Goal: Book appointment/travel/reservation

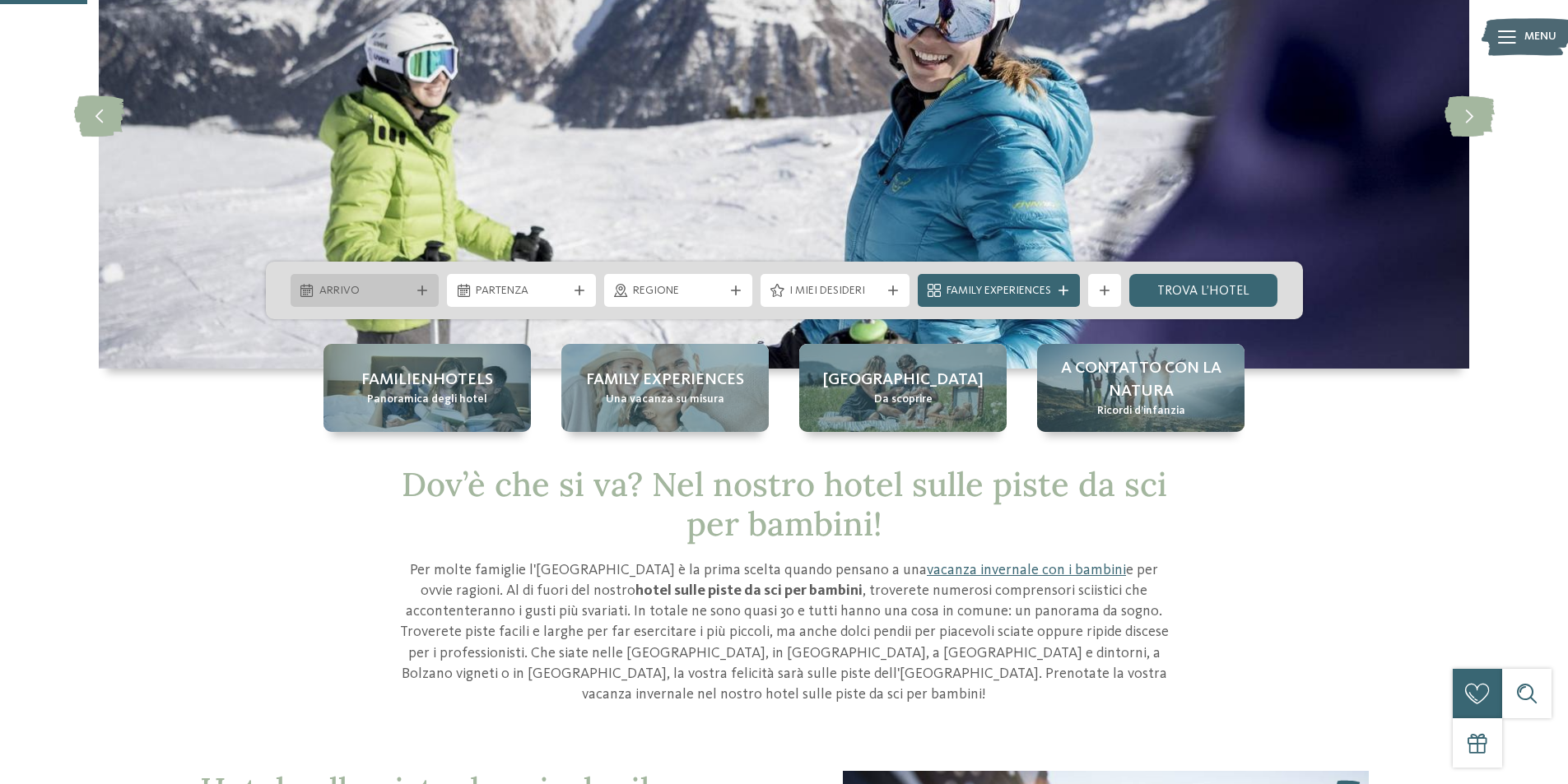
scroll to position [247, 0]
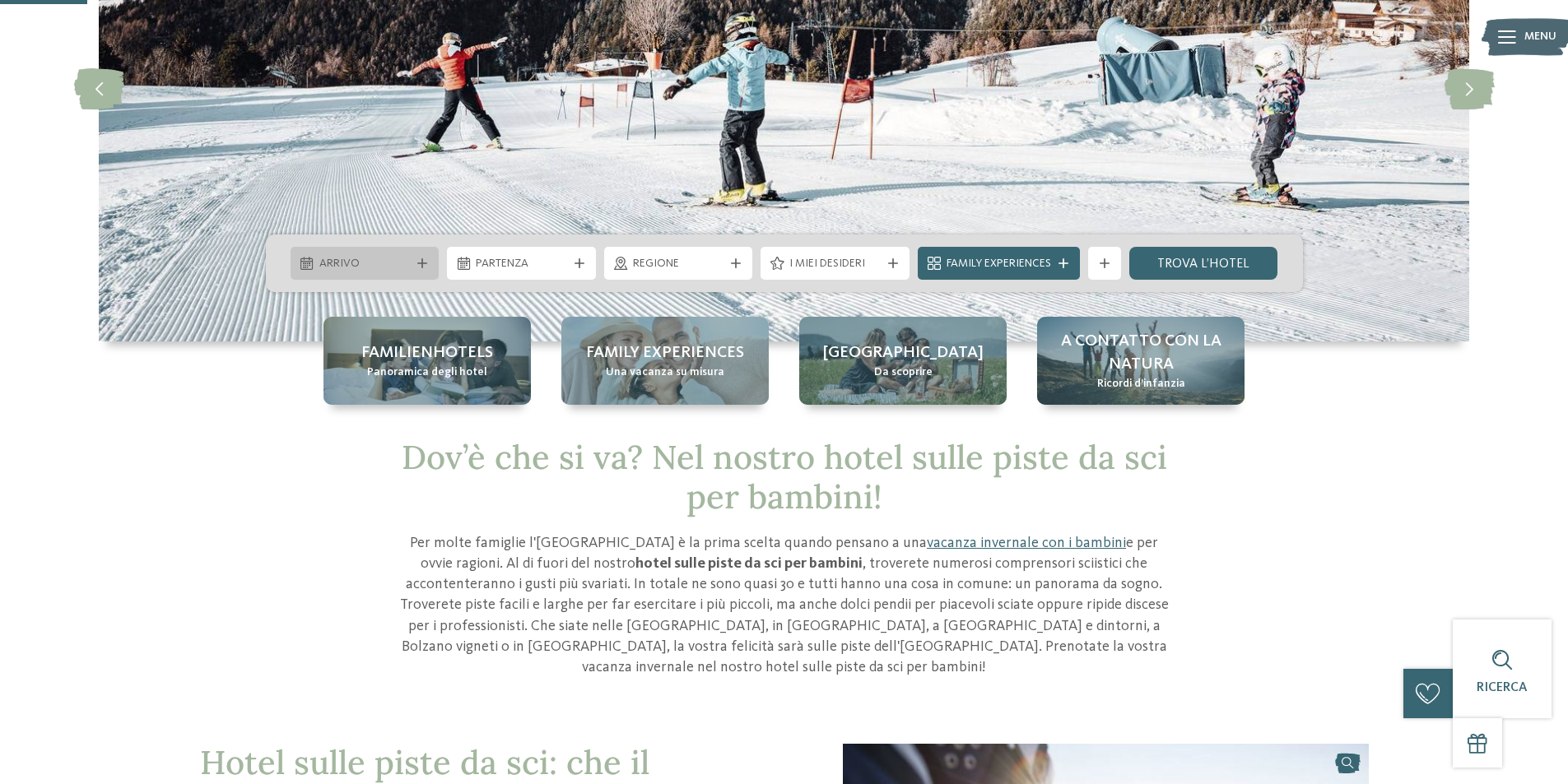
click at [378, 263] on span "Arrivo" at bounding box center [365, 264] width 92 height 17
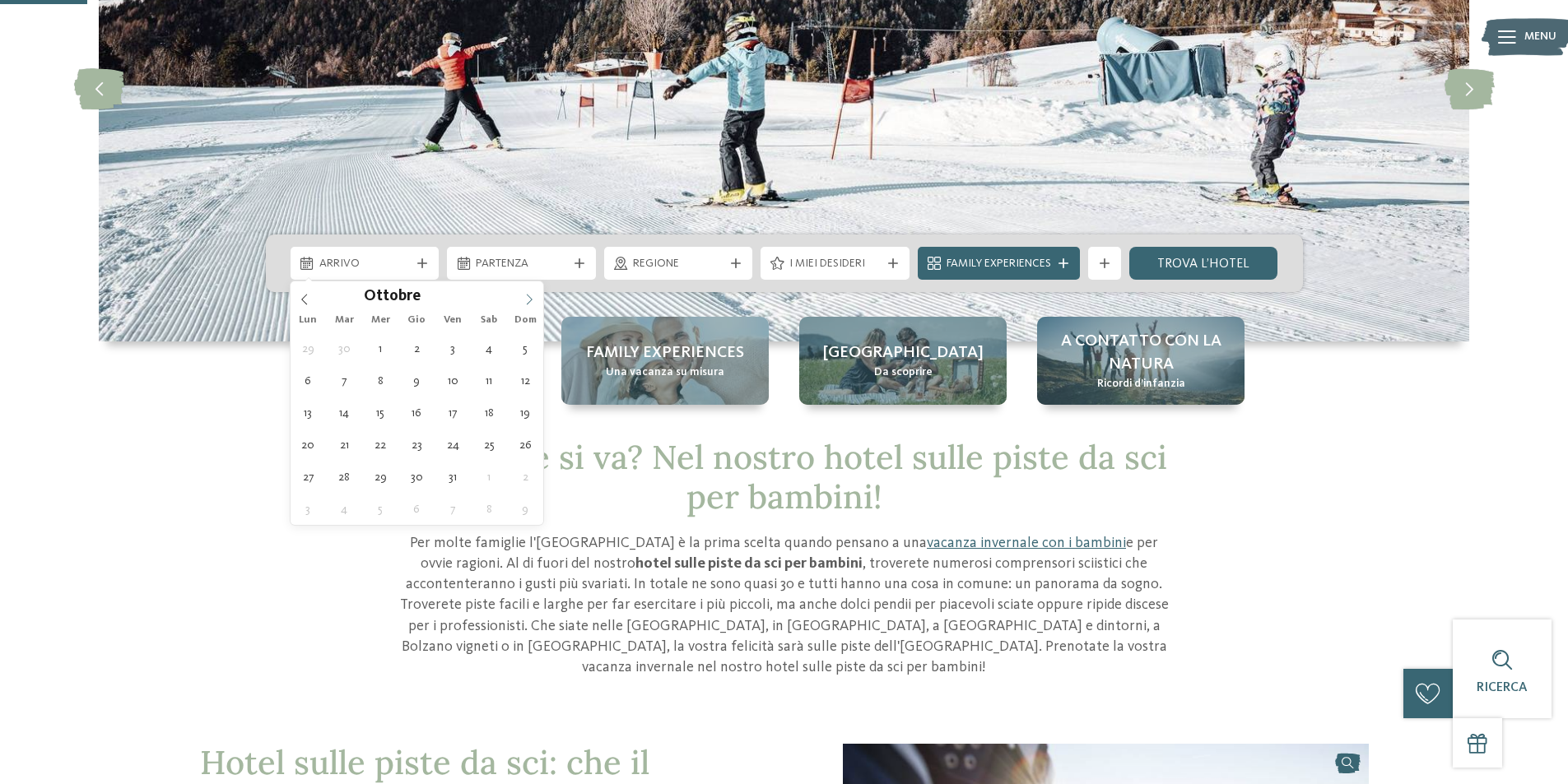
click at [526, 298] on icon at bounding box center [529, 300] width 11 height 11
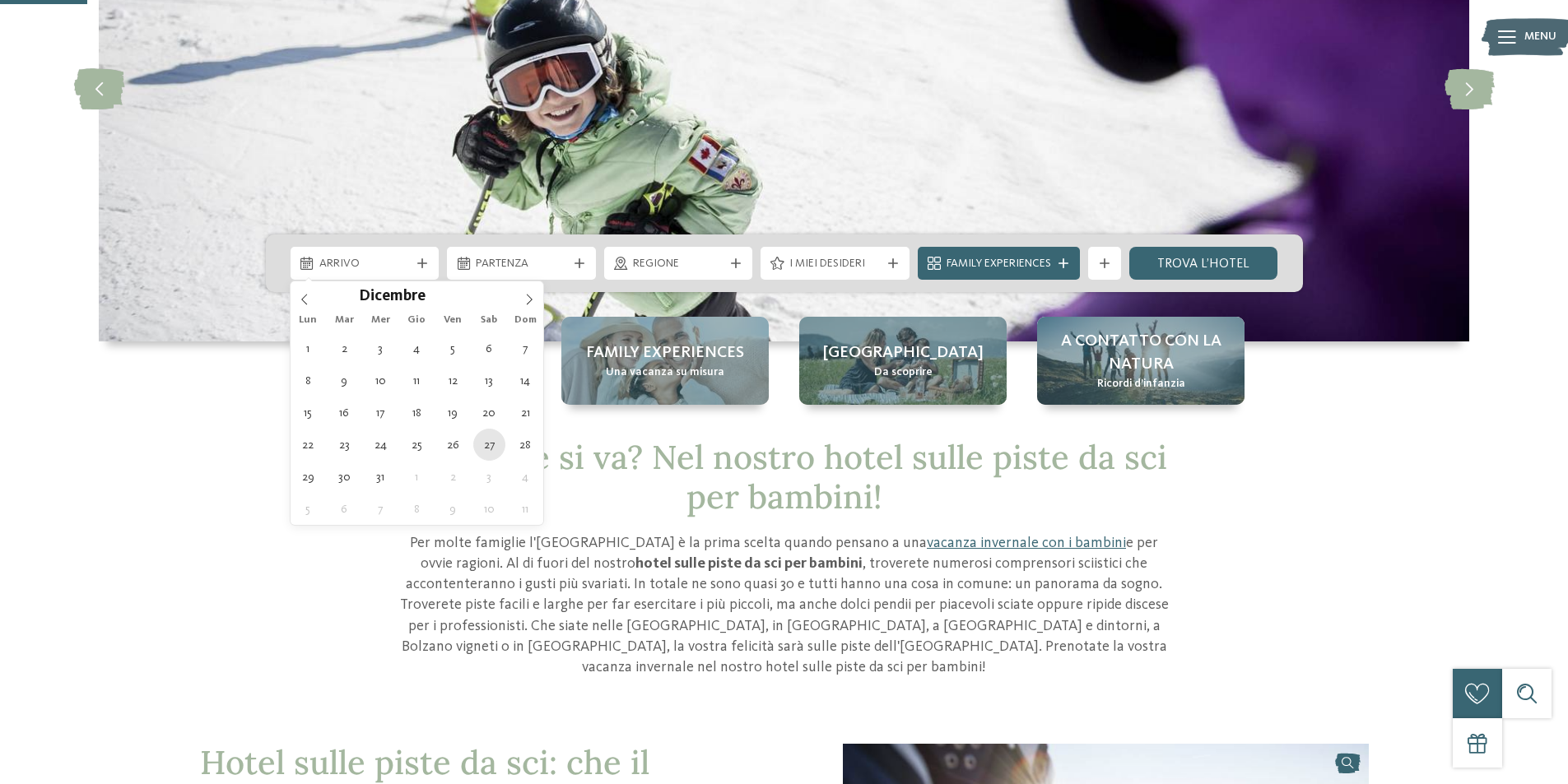
type div "[DATE]"
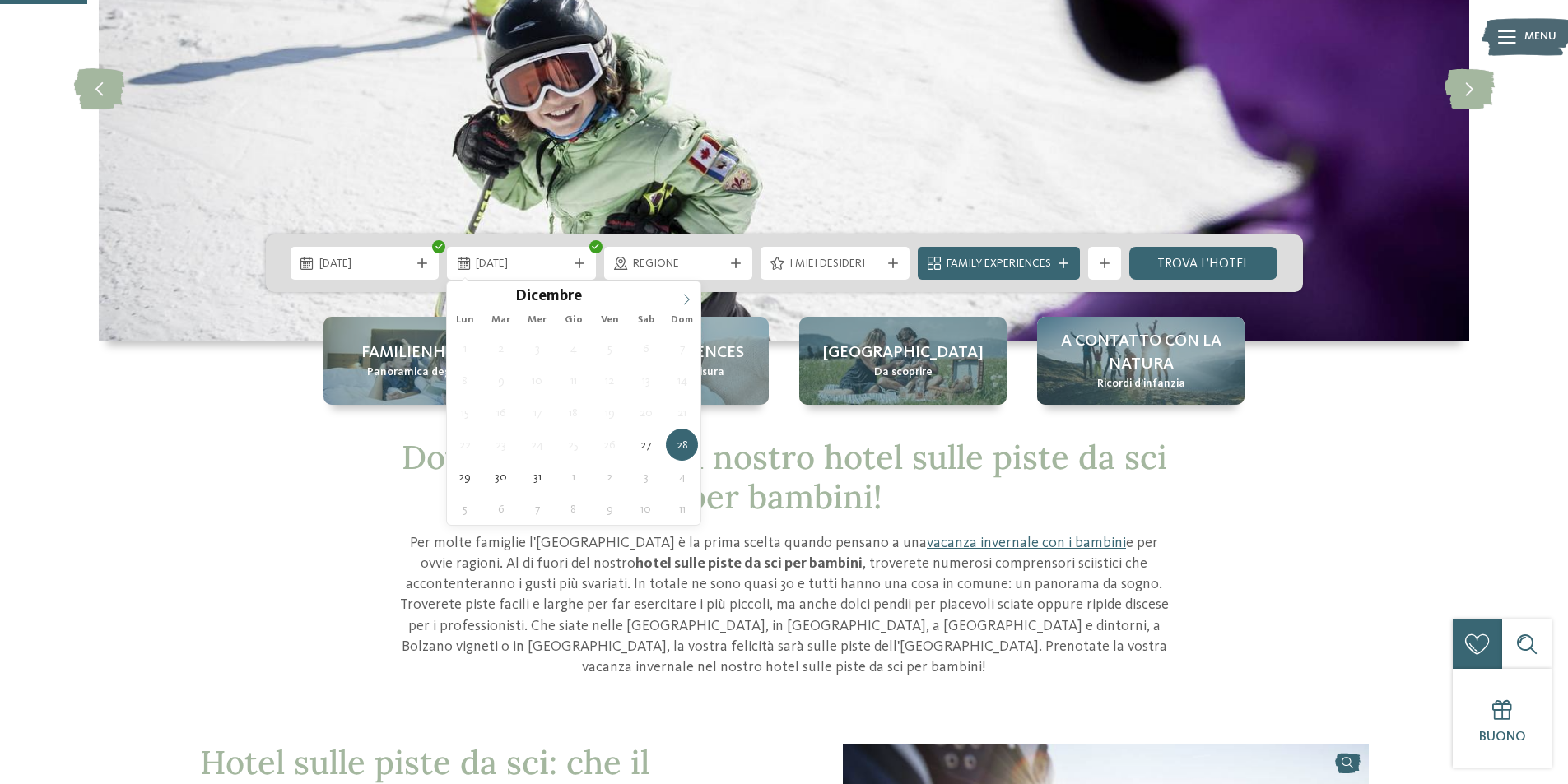
type input "****"
click at [684, 298] on icon at bounding box center [687, 300] width 11 height 11
type div "[DATE]"
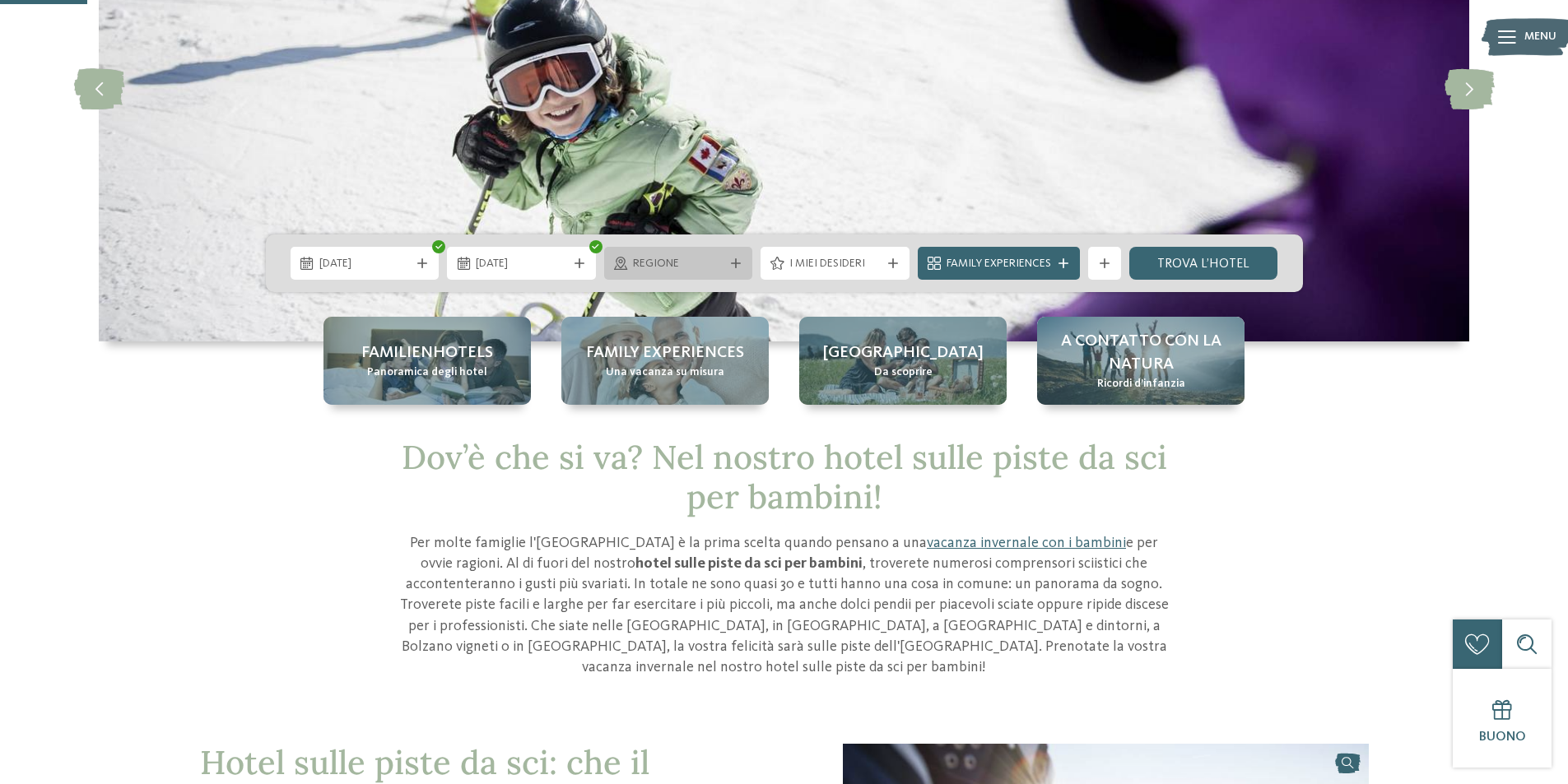
click at [728, 274] on div "Regione" at bounding box center [678, 263] width 149 height 33
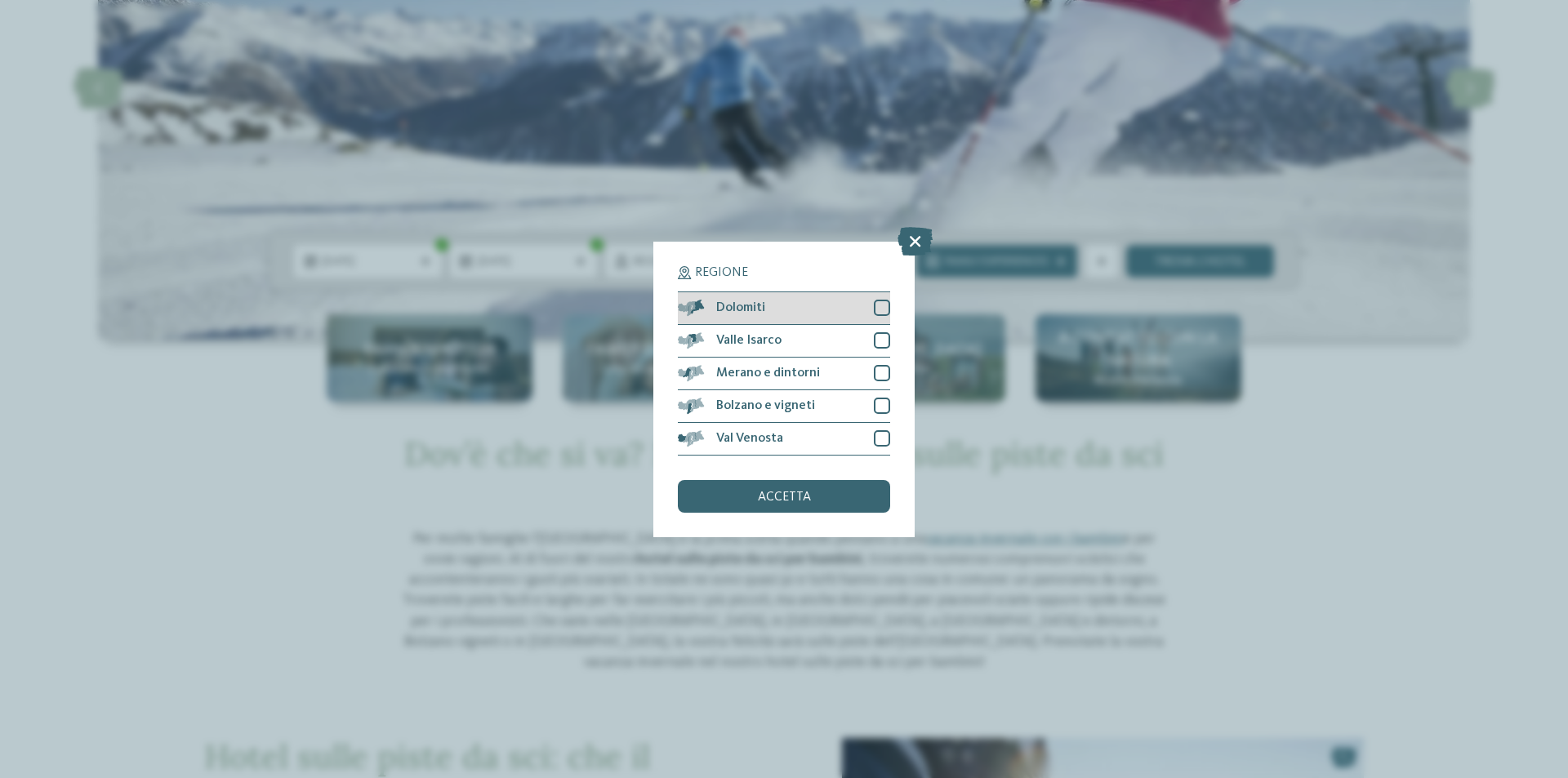
click at [844, 305] on div "Dolomiti" at bounding box center [784, 309] width 212 height 33
click at [792, 494] on span "accetta" at bounding box center [784, 497] width 53 height 13
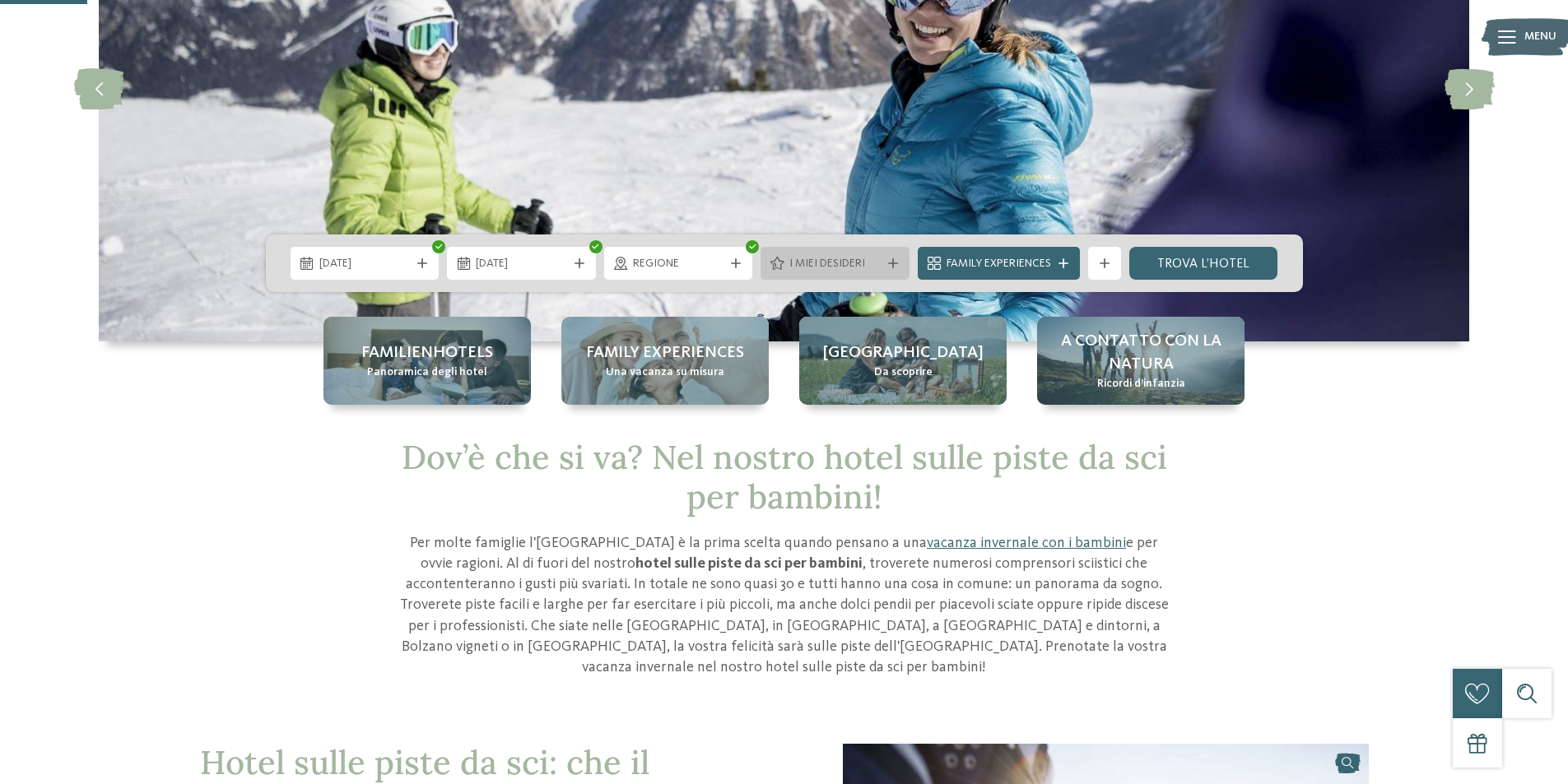
click at [850, 260] on span "I miei desideri" at bounding box center [836, 264] width 92 height 17
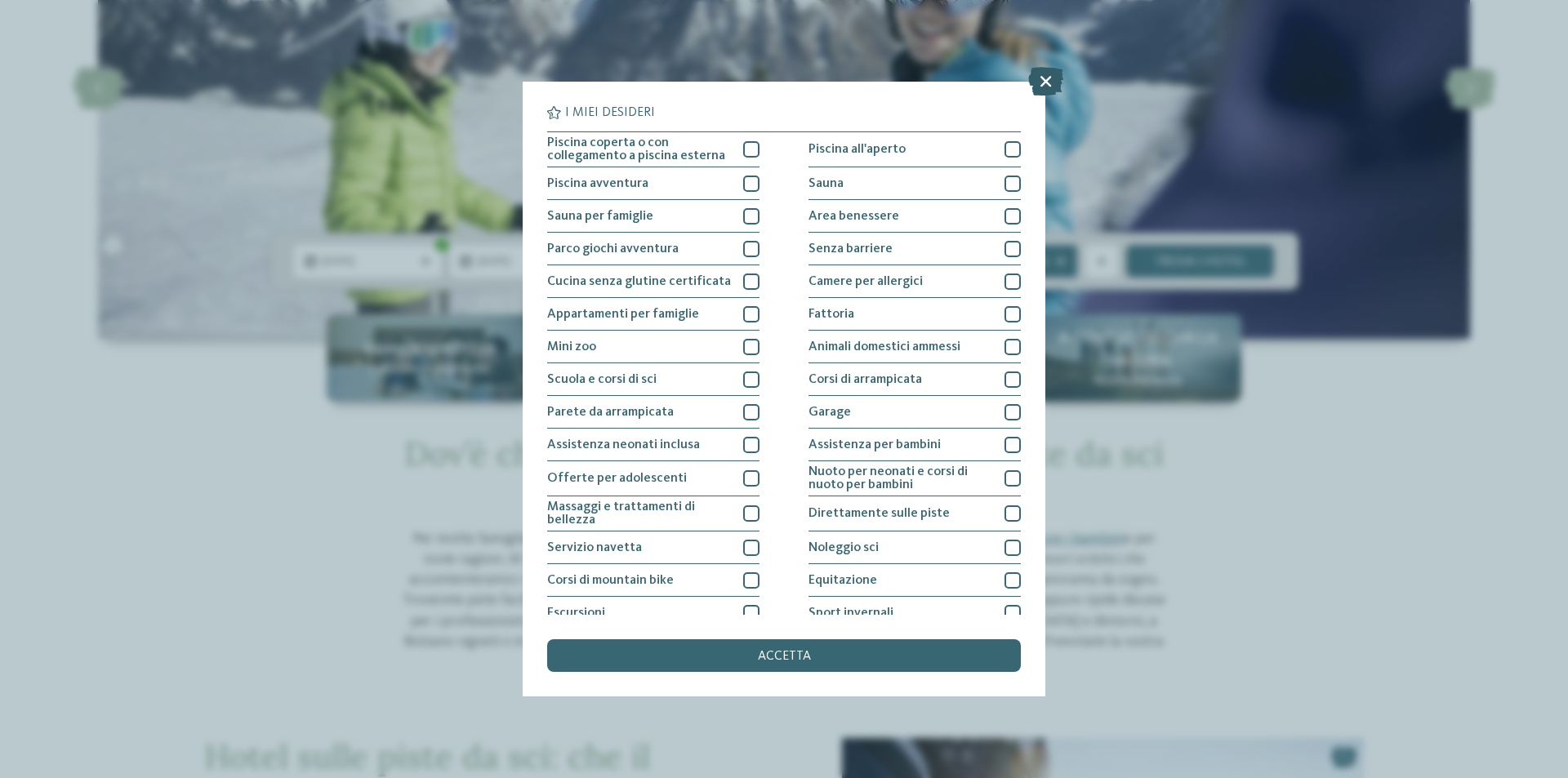
click at [1044, 85] on icon at bounding box center [1046, 81] width 35 height 29
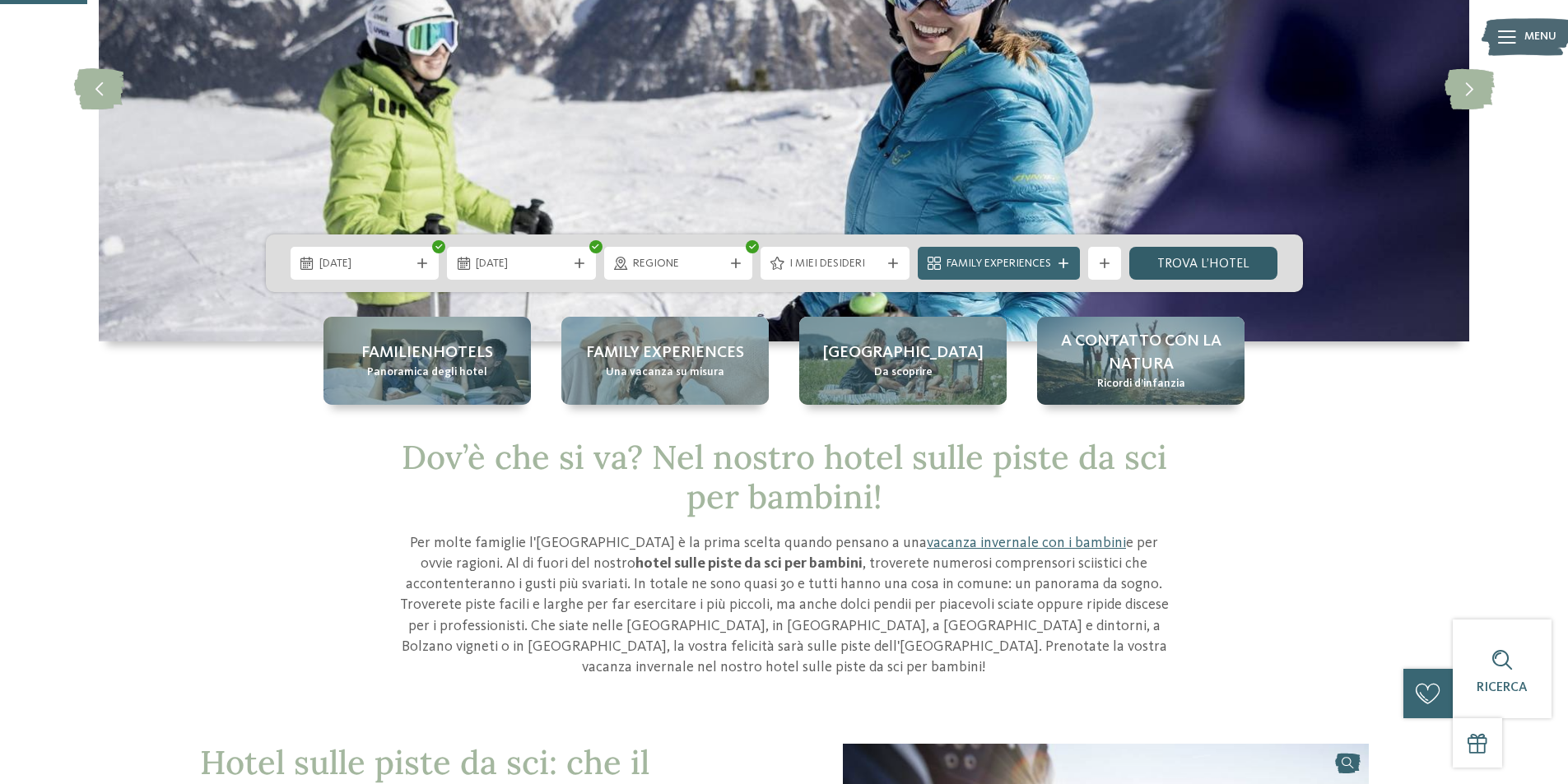
click at [1218, 261] on link "trova l’hotel" at bounding box center [1203, 263] width 149 height 33
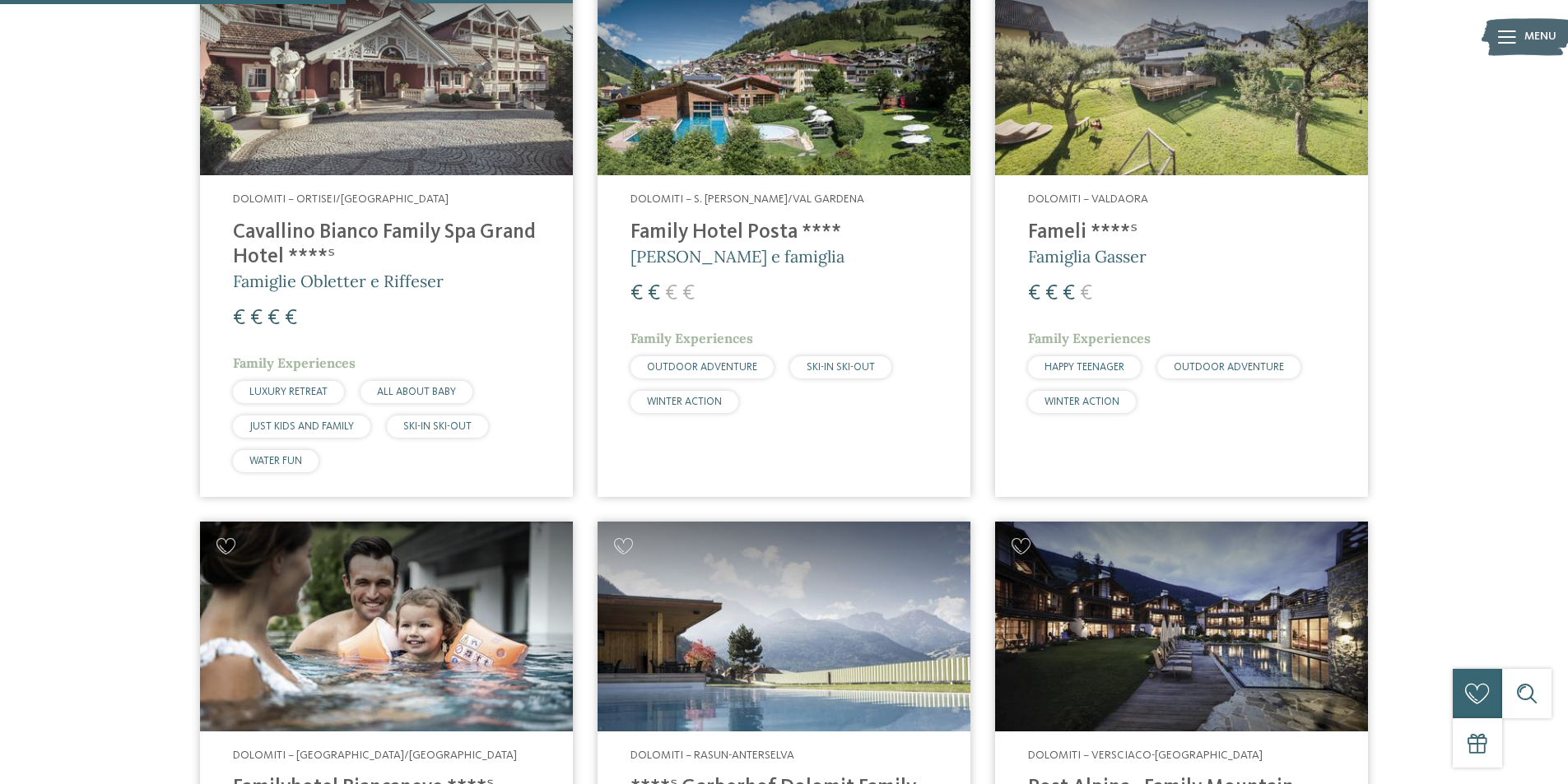
scroll to position [1034, 0]
